Goal: Communication & Community: Answer question/provide support

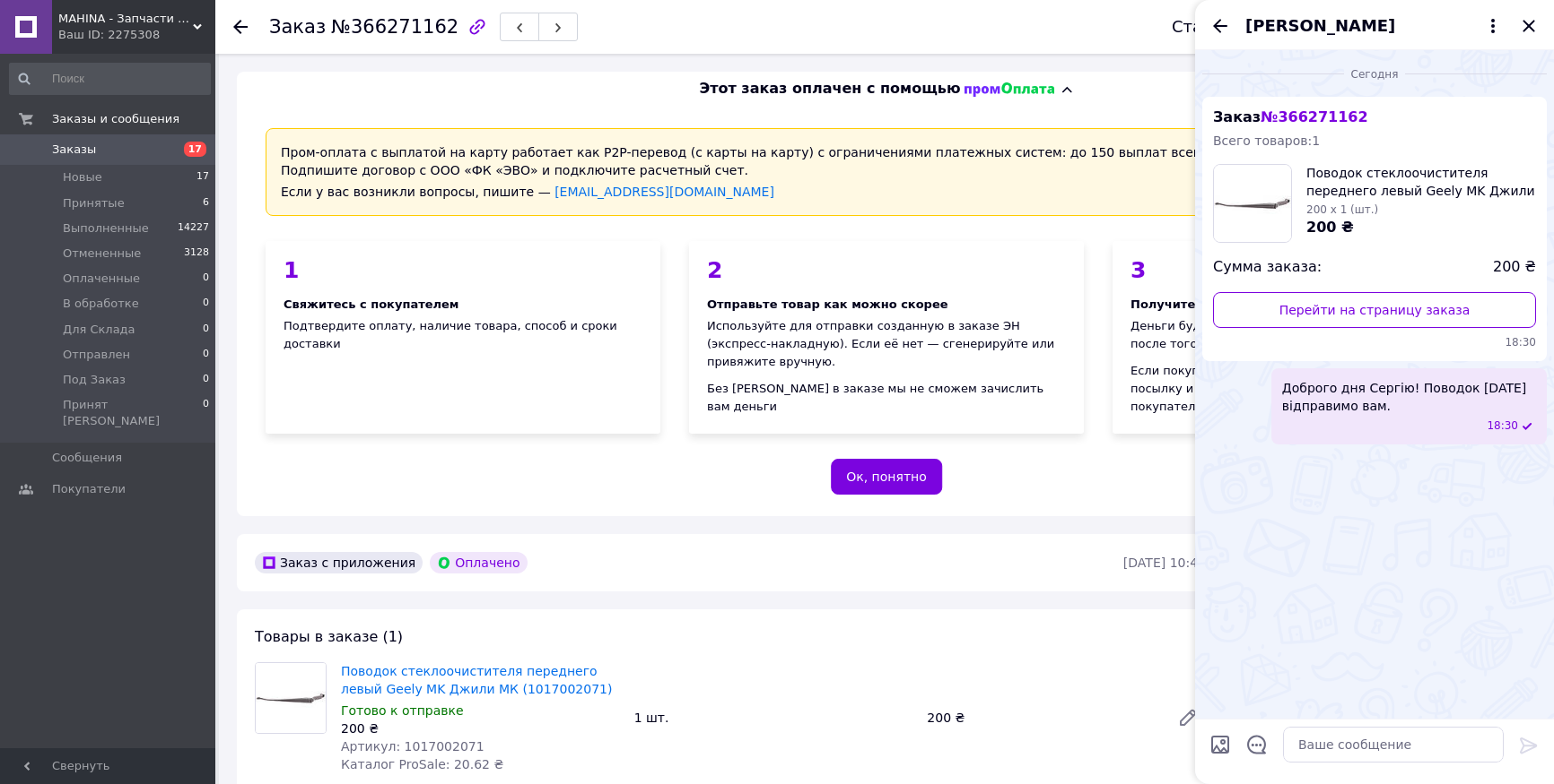
scroll to position [538, 0]
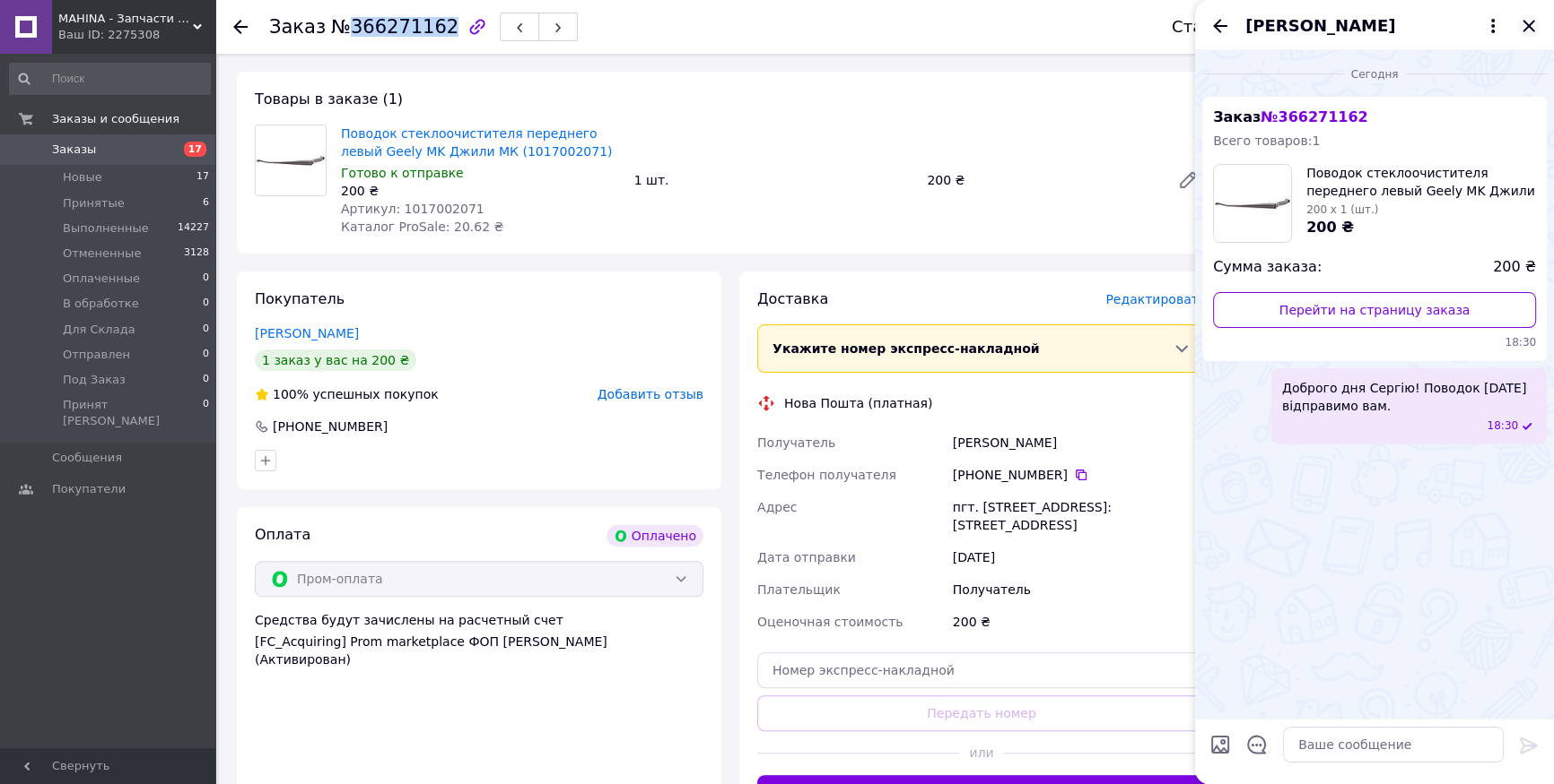
click at [1532, 26] on icon "Закрыть" at bounding box center [1528, 25] width 22 height 22
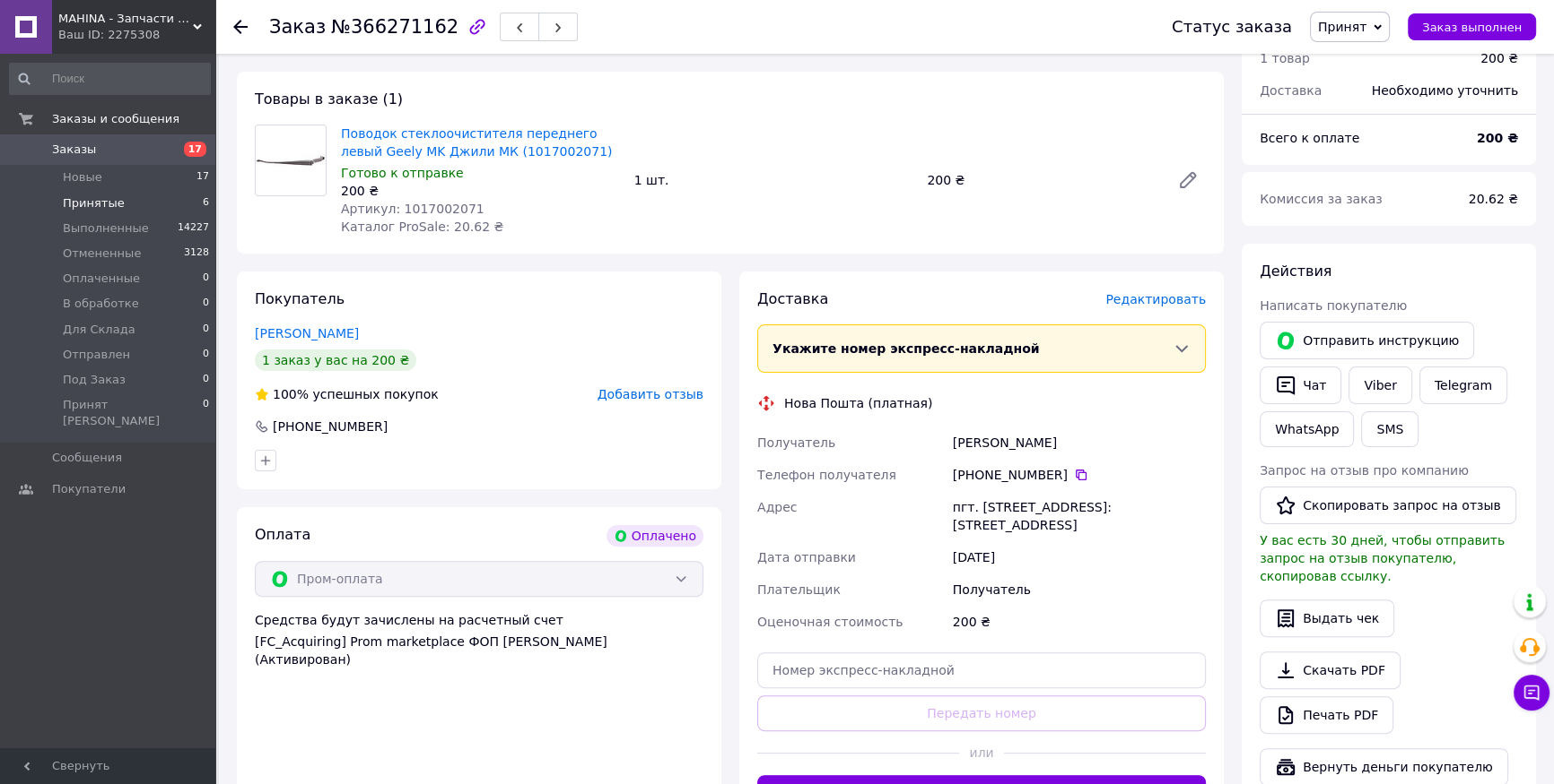
click at [85, 199] on span "Принятые" at bounding box center [94, 203] width 62 height 16
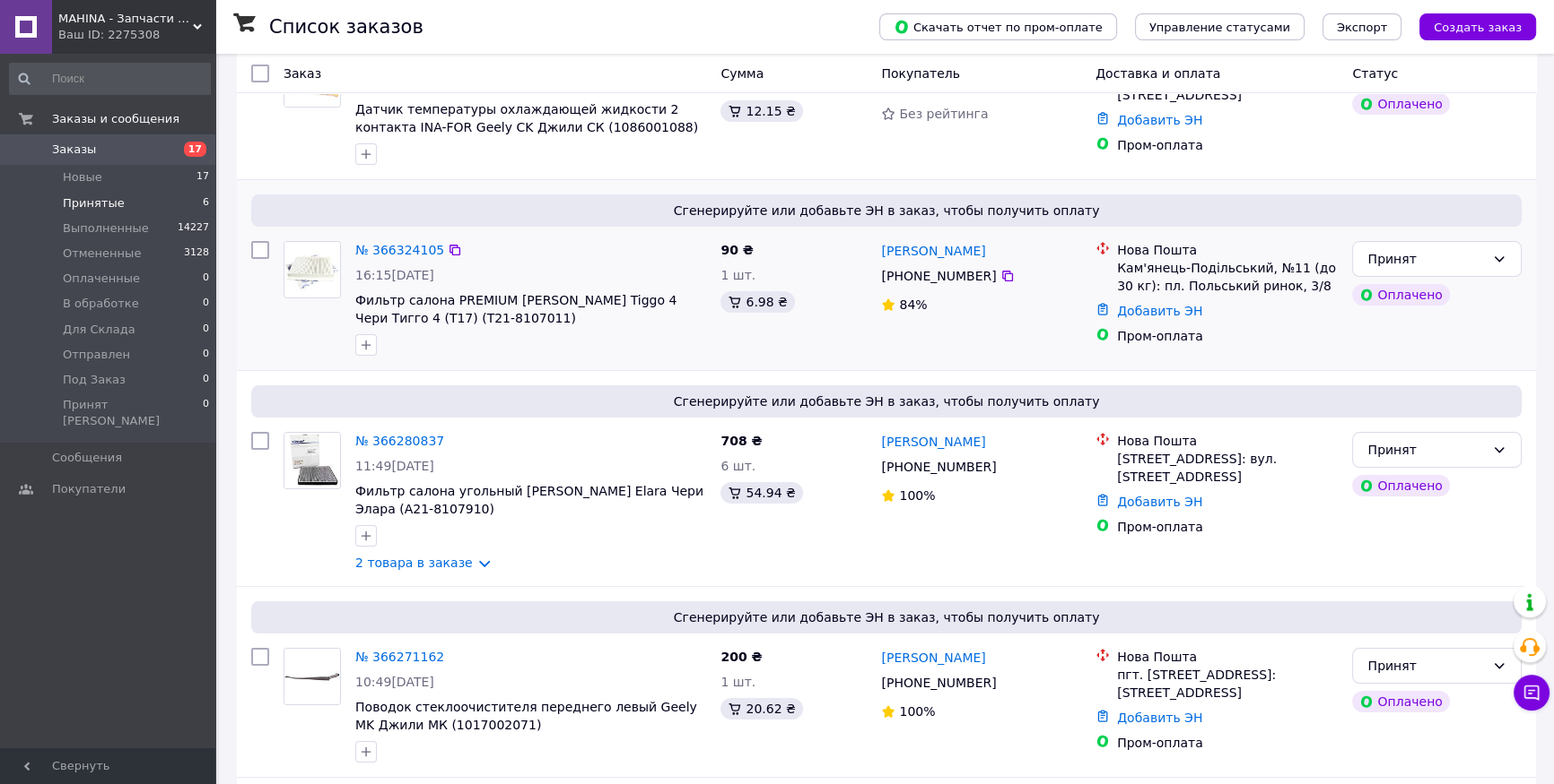
scroll to position [325, 0]
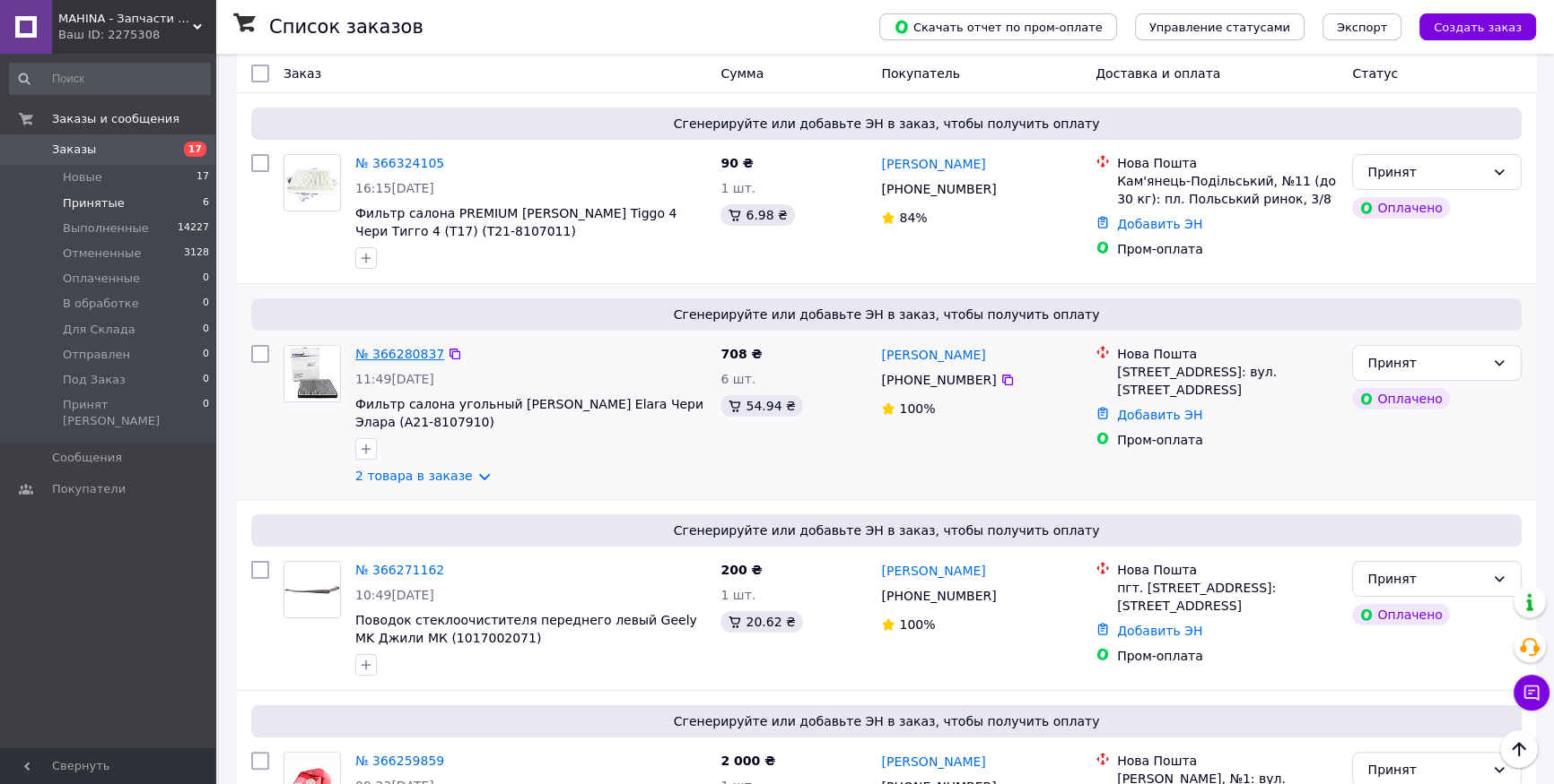
click at [388, 348] on link "№ 366280837" at bounding box center [399, 353] width 89 height 14
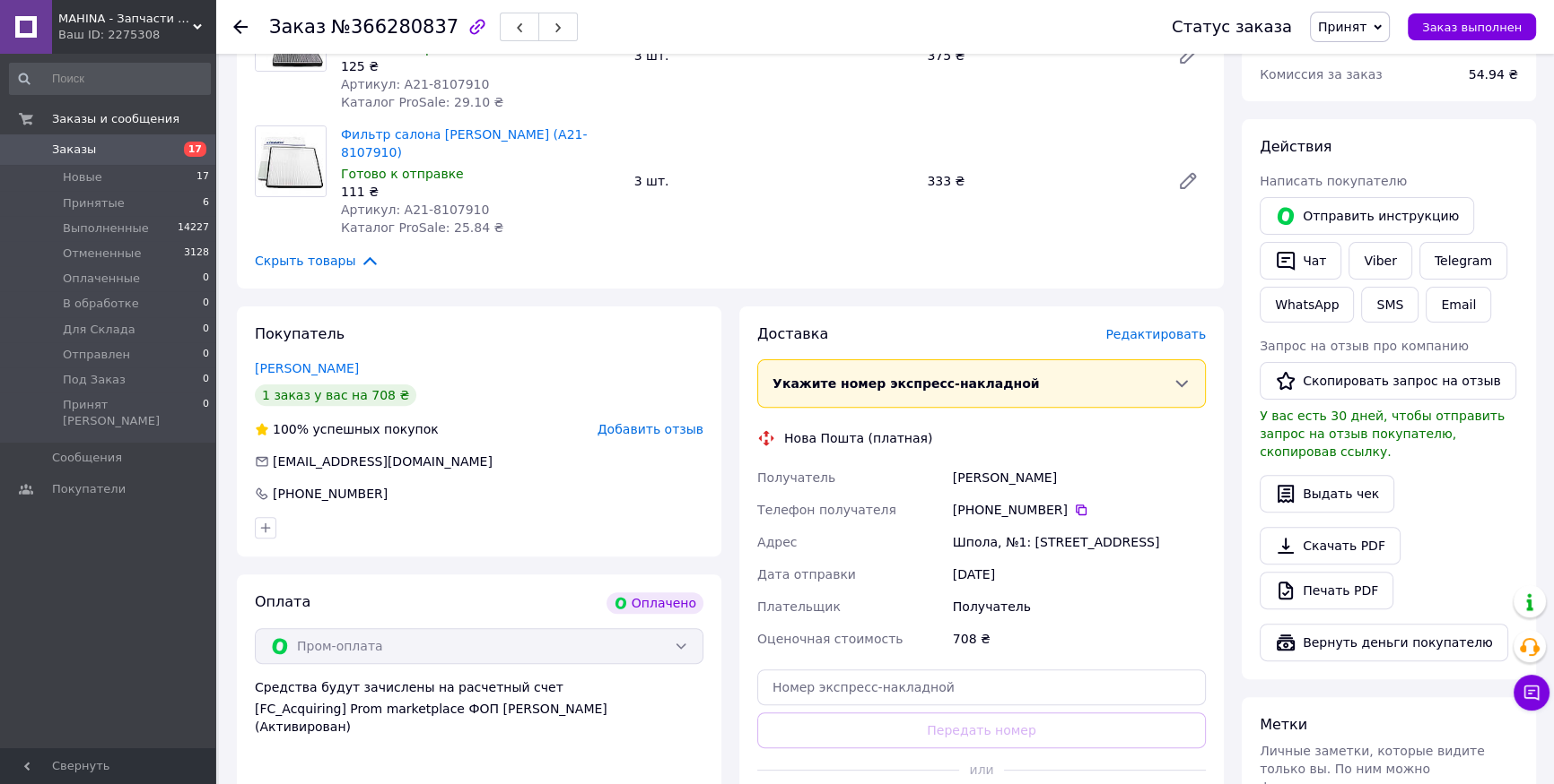
scroll to position [649, 0]
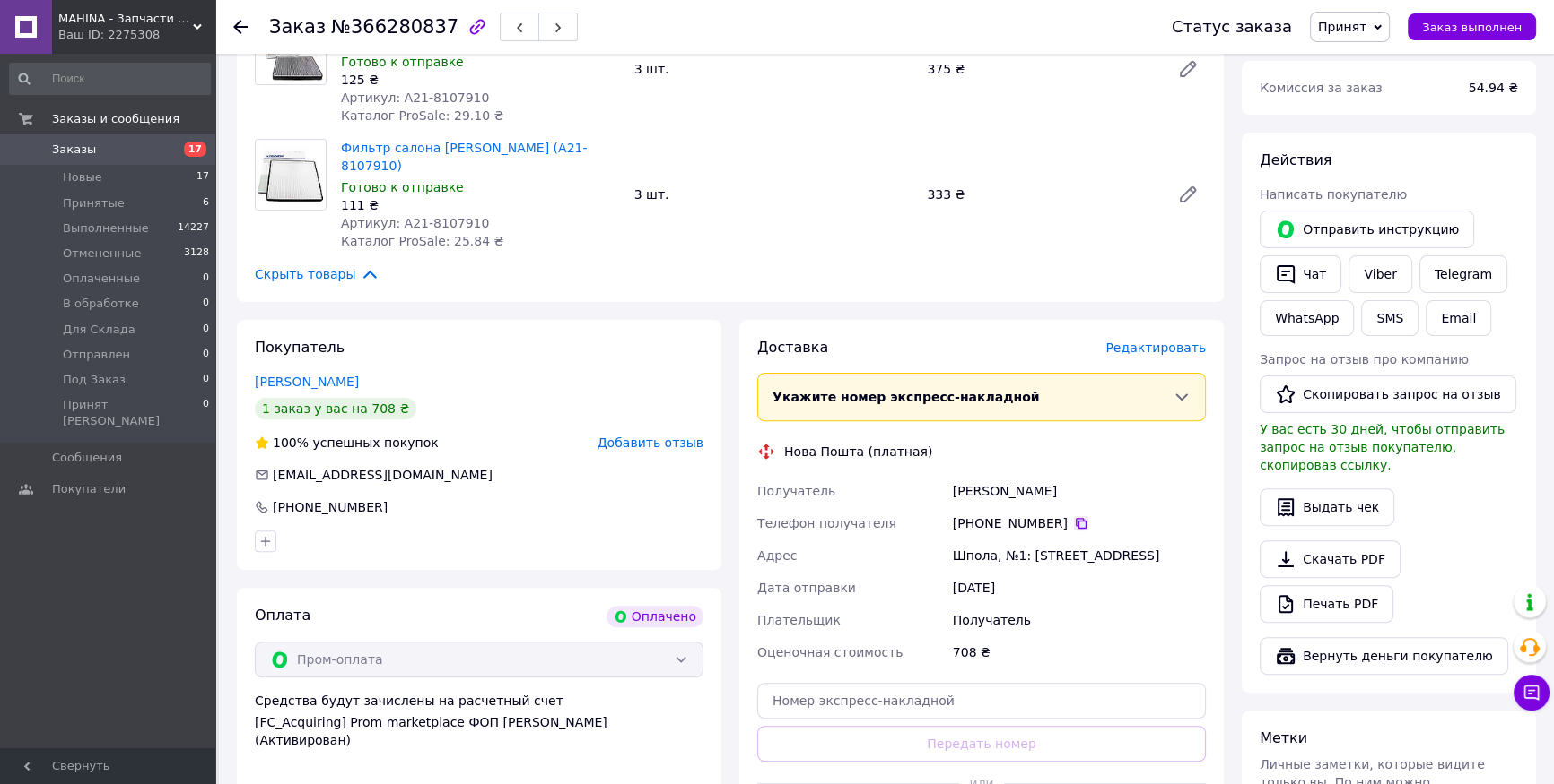
click at [1076, 518] on icon at bounding box center [1081, 523] width 10 height 10
click at [1303, 256] on button "Чат" at bounding box center [1300, 274] width 82 height 37
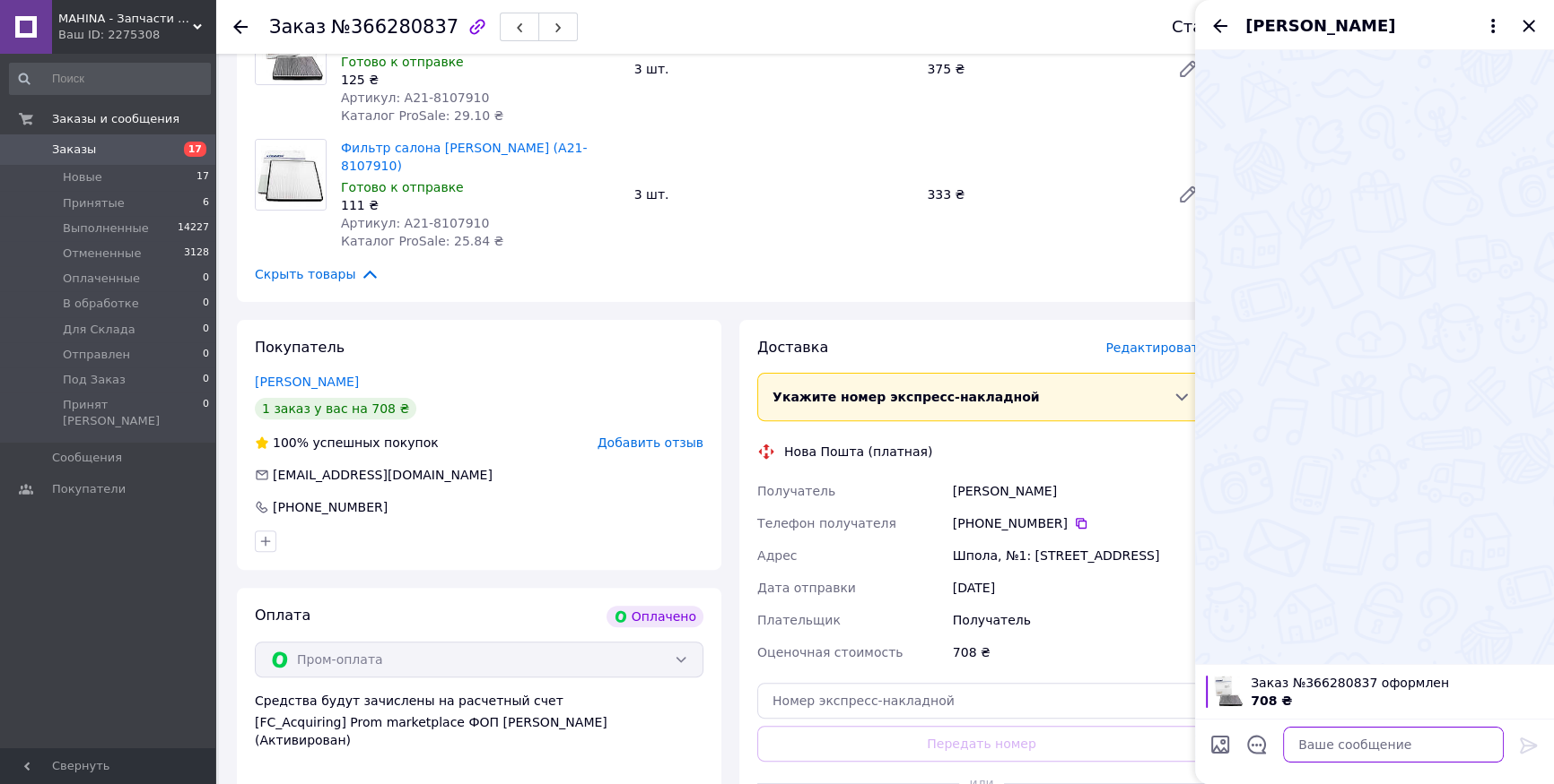
click at [1350, 730] on textarea at bounding box center [1393, 745] width 220 height 36
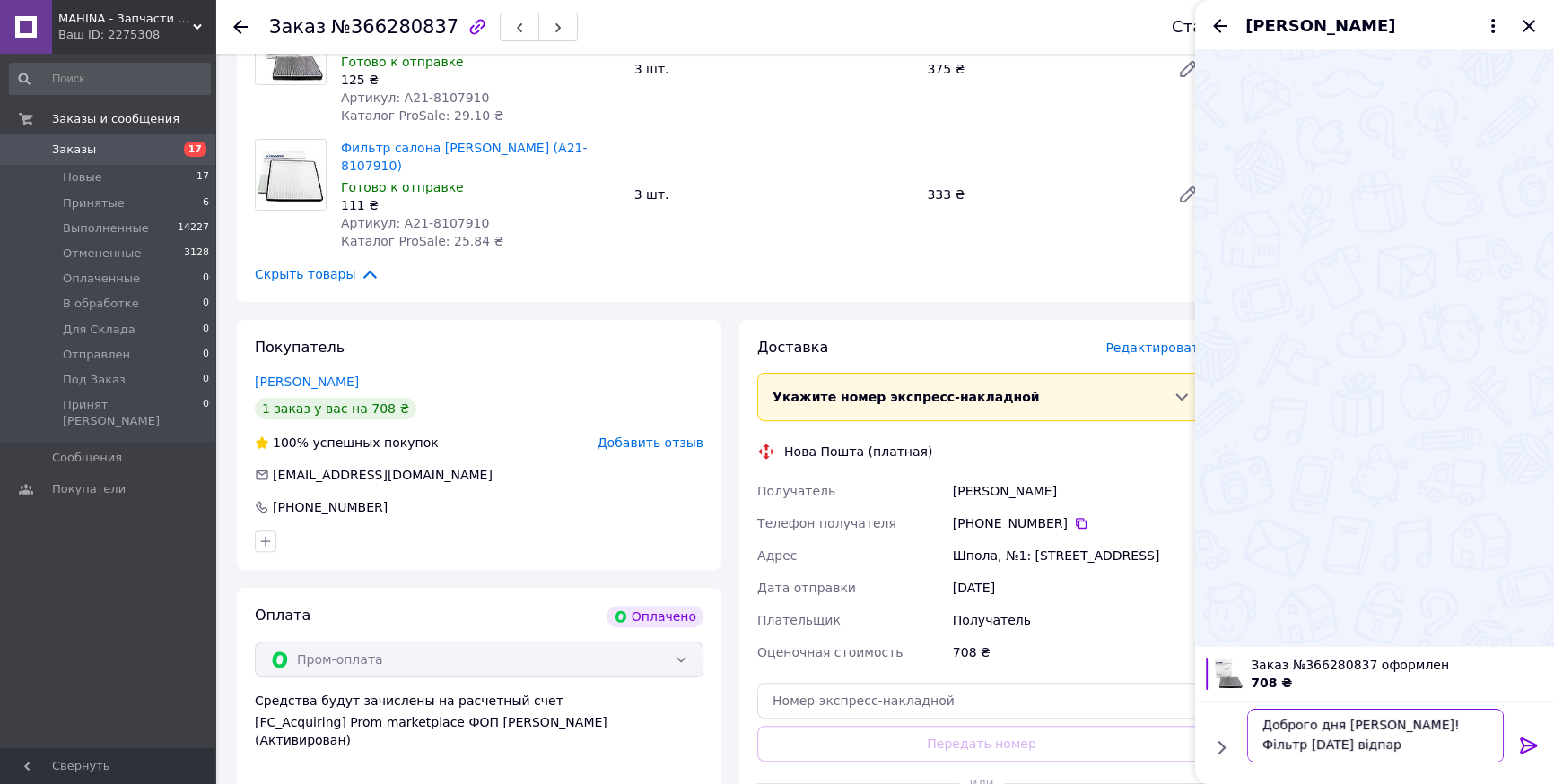
scroll to position [1, 0]
type textarea "Доброго дня [PERSON_NAME]! Фільтр [DATE] відпарвимо"
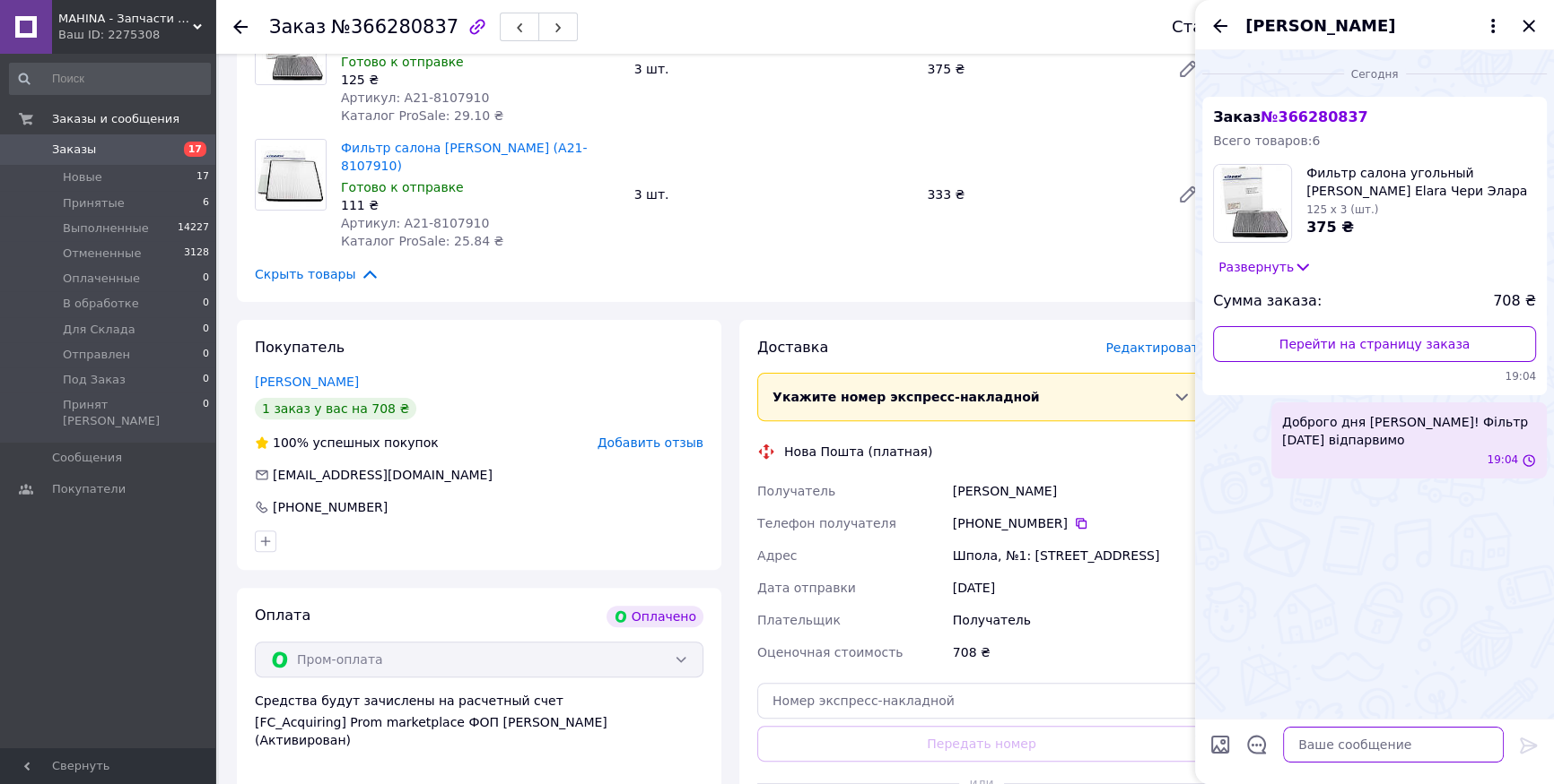
scroll to position [0, 0]
